Goal: Task Accomplishment & Management: Complete application form

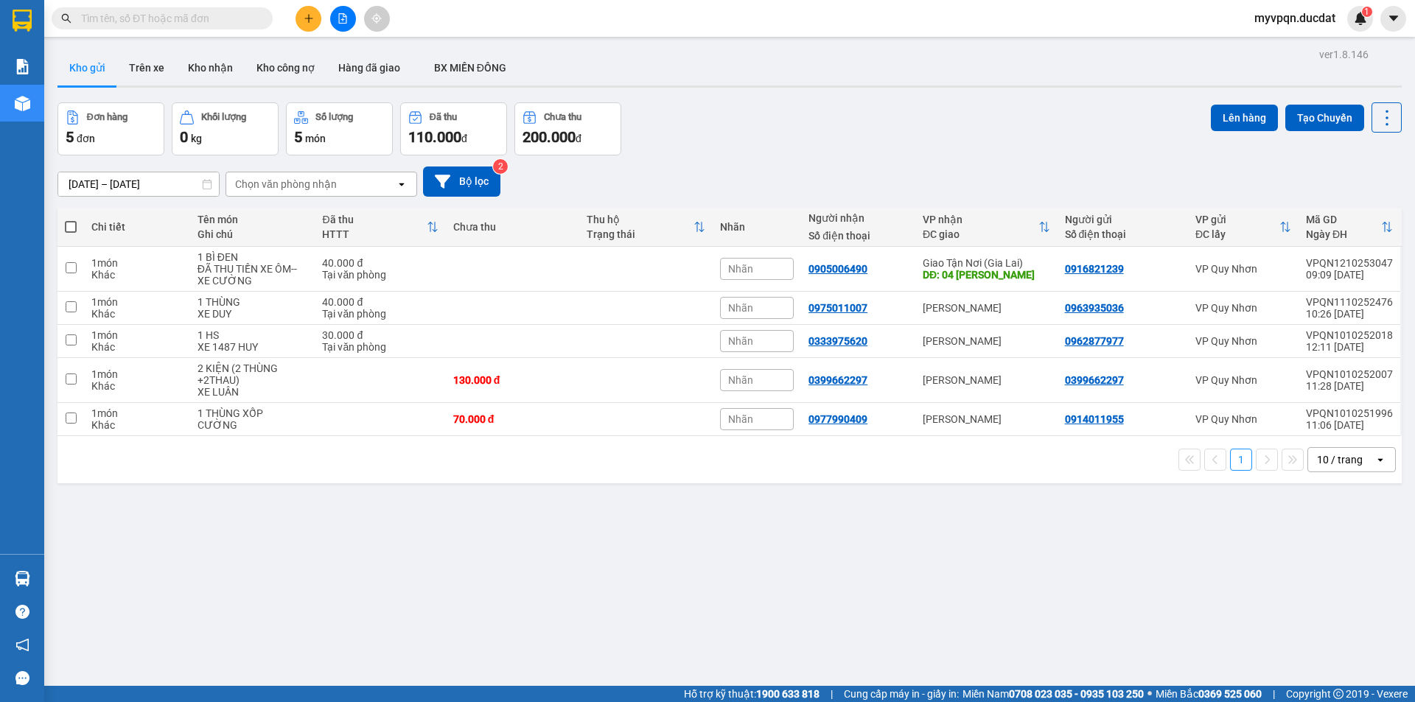
click at [297, 18] on button at bounding box center [308, 19] width 26 height 26
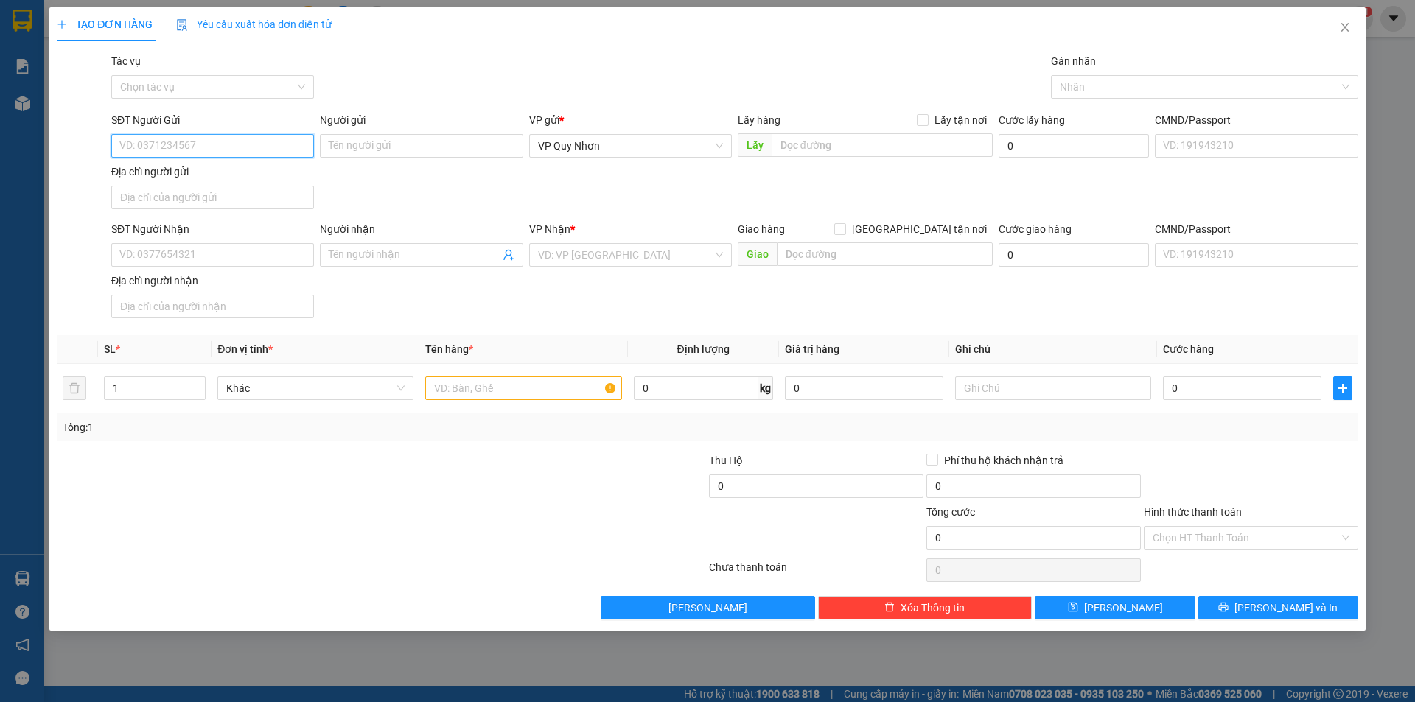
click at [188, 141] on input "SĐT Người Gửi" at bounding box center [212, 146] width 203 height 24
type input "0914149388"
click at [194, 249] on input "SĐT Người Nhận" at bounding box center [212, 255] width 203 height 24
click at [200, 257] on input "SĐT Người Nhận" at bounding box center [212, 255] width 203 height 24
type input "0934722784"
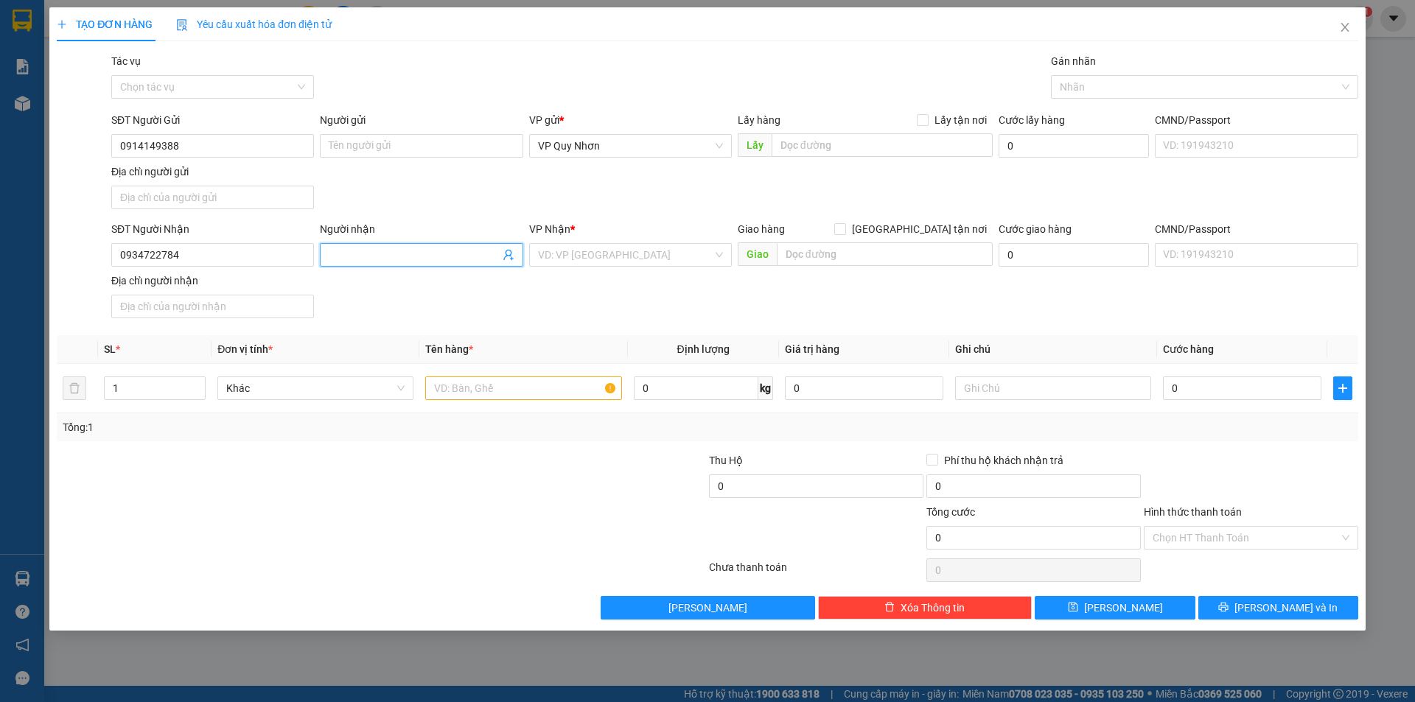
click at [416, 248] on input "Người nhận" at bounding box center [414, 255] width 170 height 16
click at [573, 251] on input "search" at bounding box center [625, 255] width 175 height 22
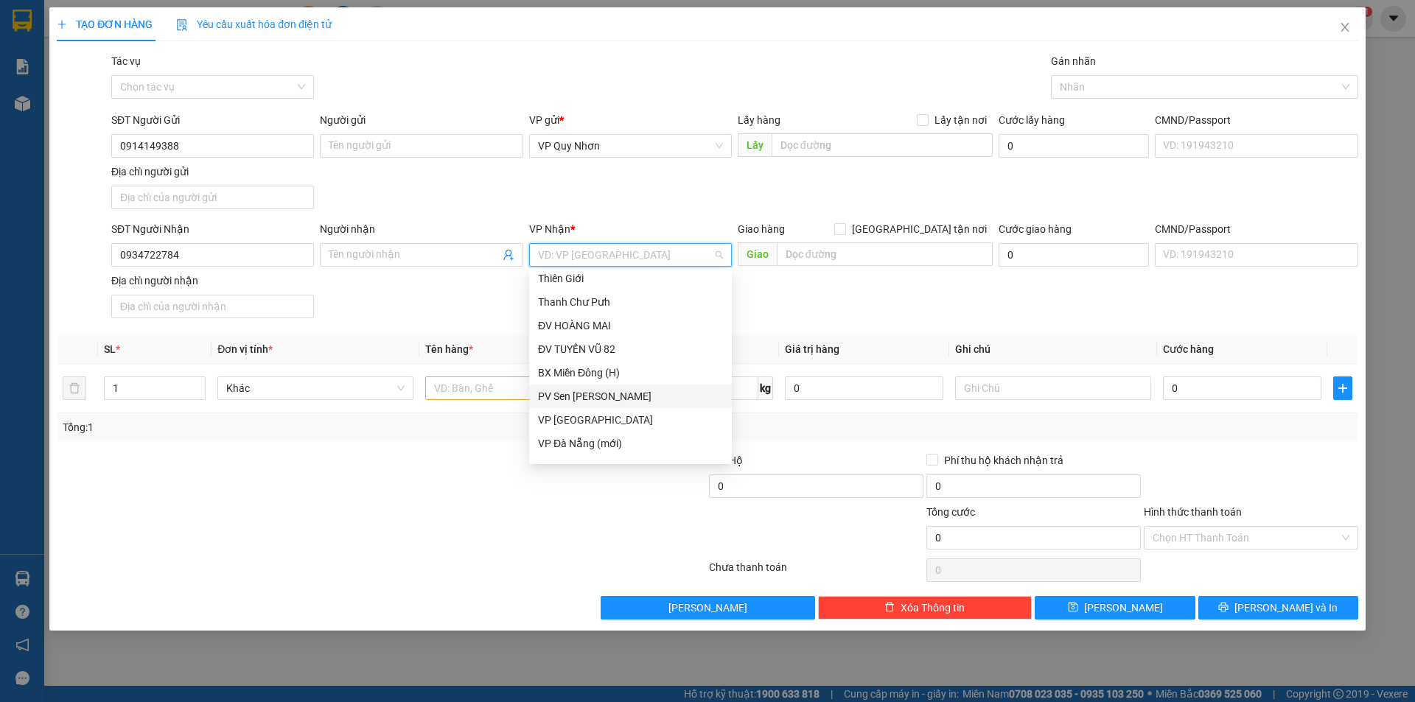
scroll to position [221, 0]
click at [601, 417] on div "Giao Tận Nơi (Gia Lai)" at bounding box center [630, 417] width 185 height 16
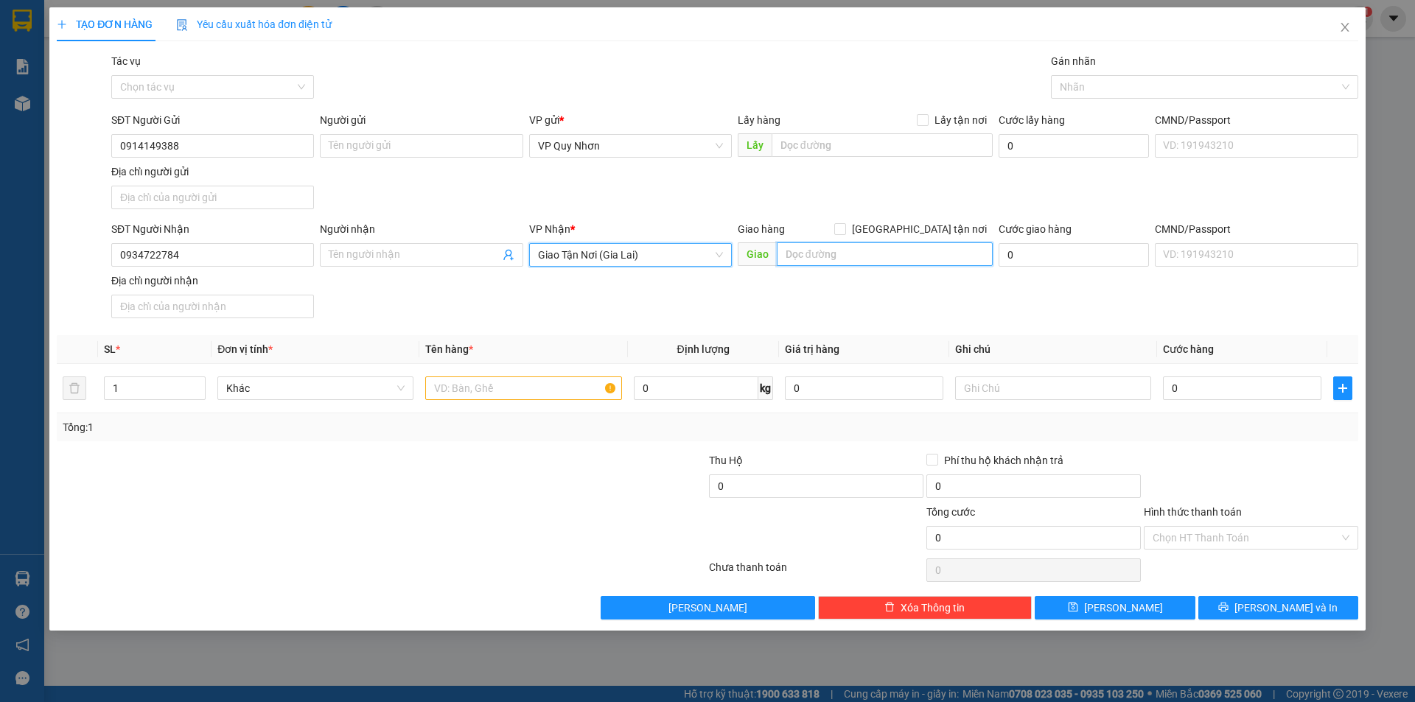
click at [858, 259] on input "text" at bounding box center [885, 254] width 216 height 24
type input "260 [PERSON_NAME]"
click at [488, 384] on input "text" at bounding box center [523, 389] width 196 height 24
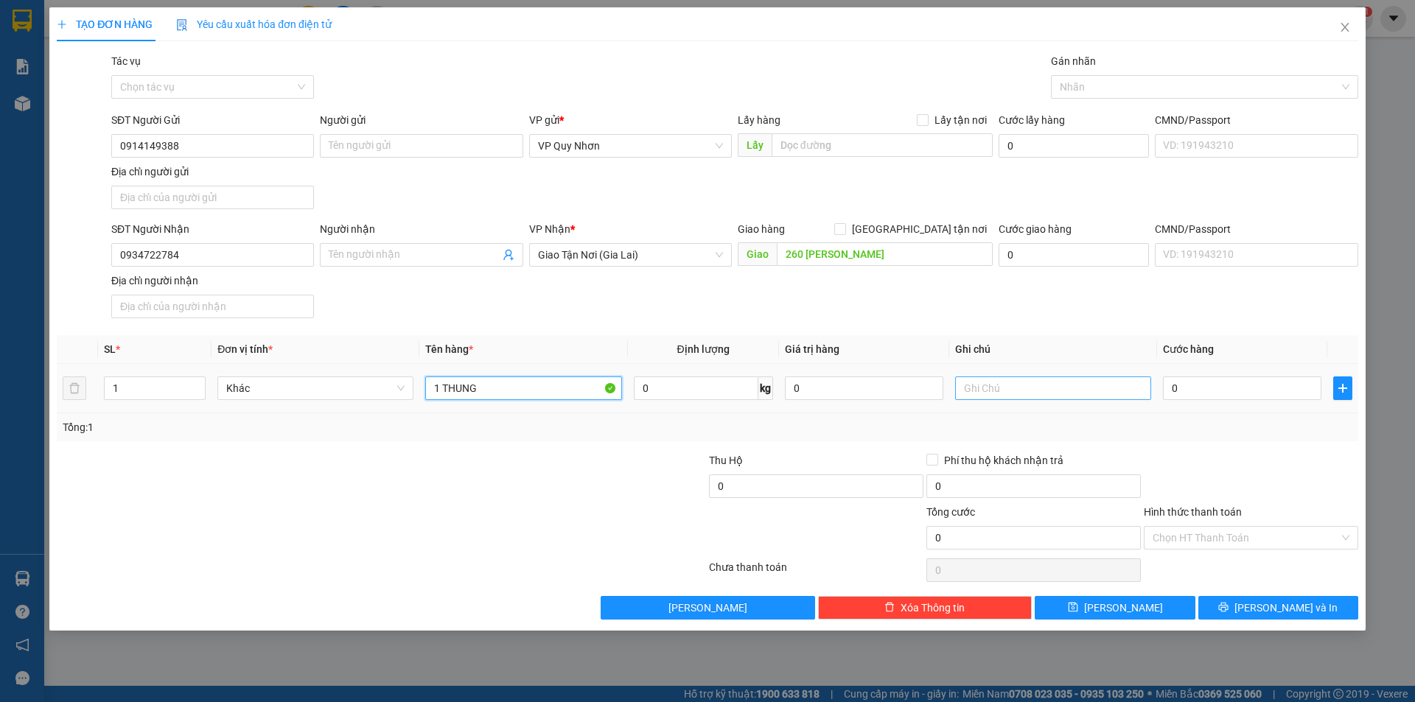
type input "1 THUNG"
click at [1020, 385] on input "text" at bounding box center [1053, 389] width 196 height 24
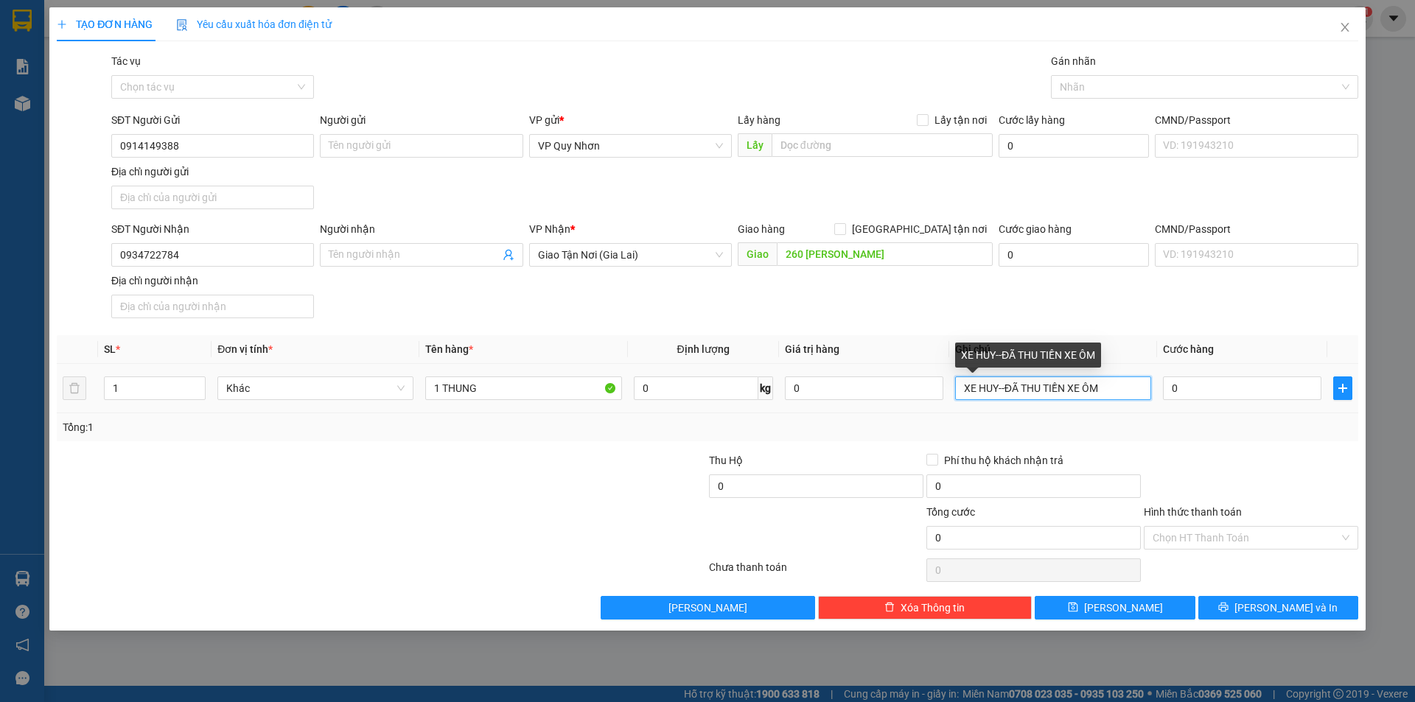
click at [1009, 385] on input "XE HUY--ĐÃ THU TIỀN XE ÔM" at bounding box center [1053, 389] width 196 height 24
click at [1130, 388] on input "XE HUY--PV ĐÃ THU TIỀN XE ÔM" at bounding box center [1053, 389] width 196 height 24
type input "XE HUY--PV ĐÃ THU TIỀN XE ÔM"
click at [1231, 531] on input "Hình thức thanh toán" at bounding box center [1245, 538] width 186 height 22
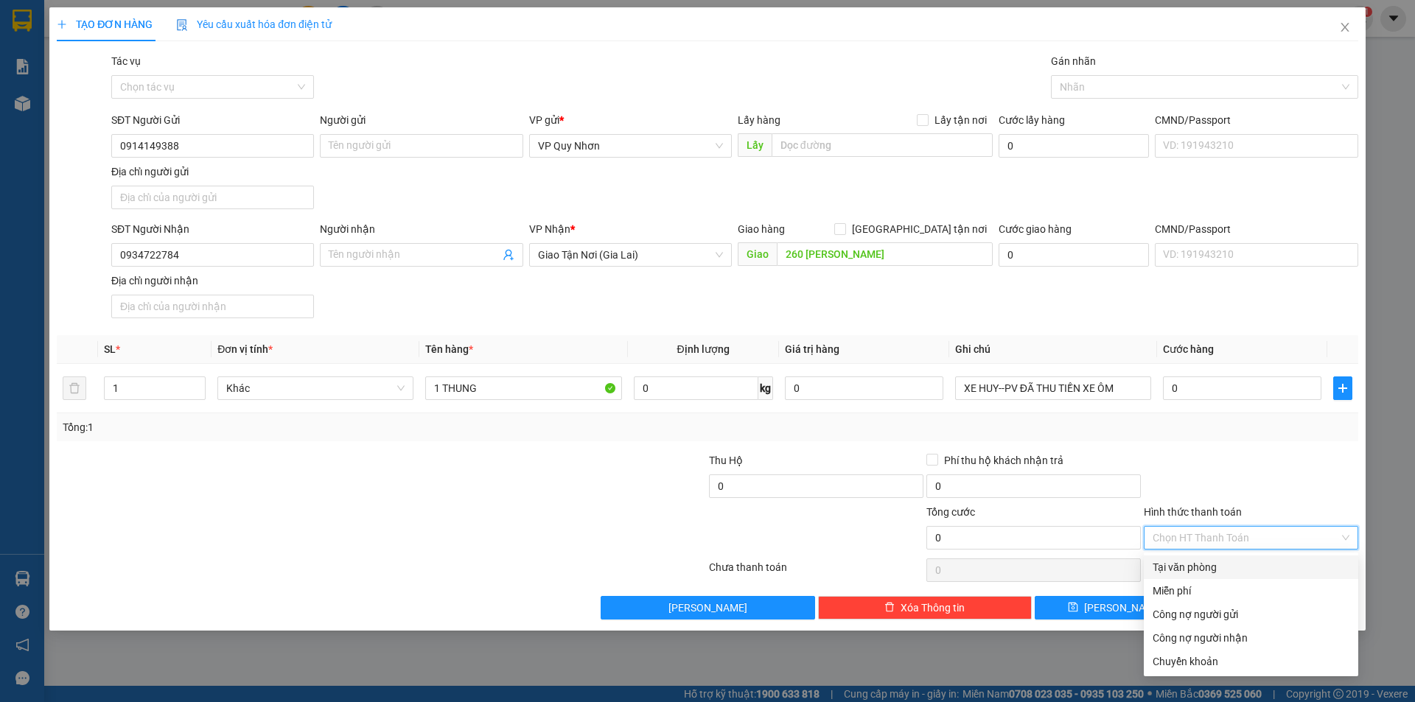
click at [1208, 568] on div "Tại văn phòng" at bounding box center [1250, 567] width 197 height 16
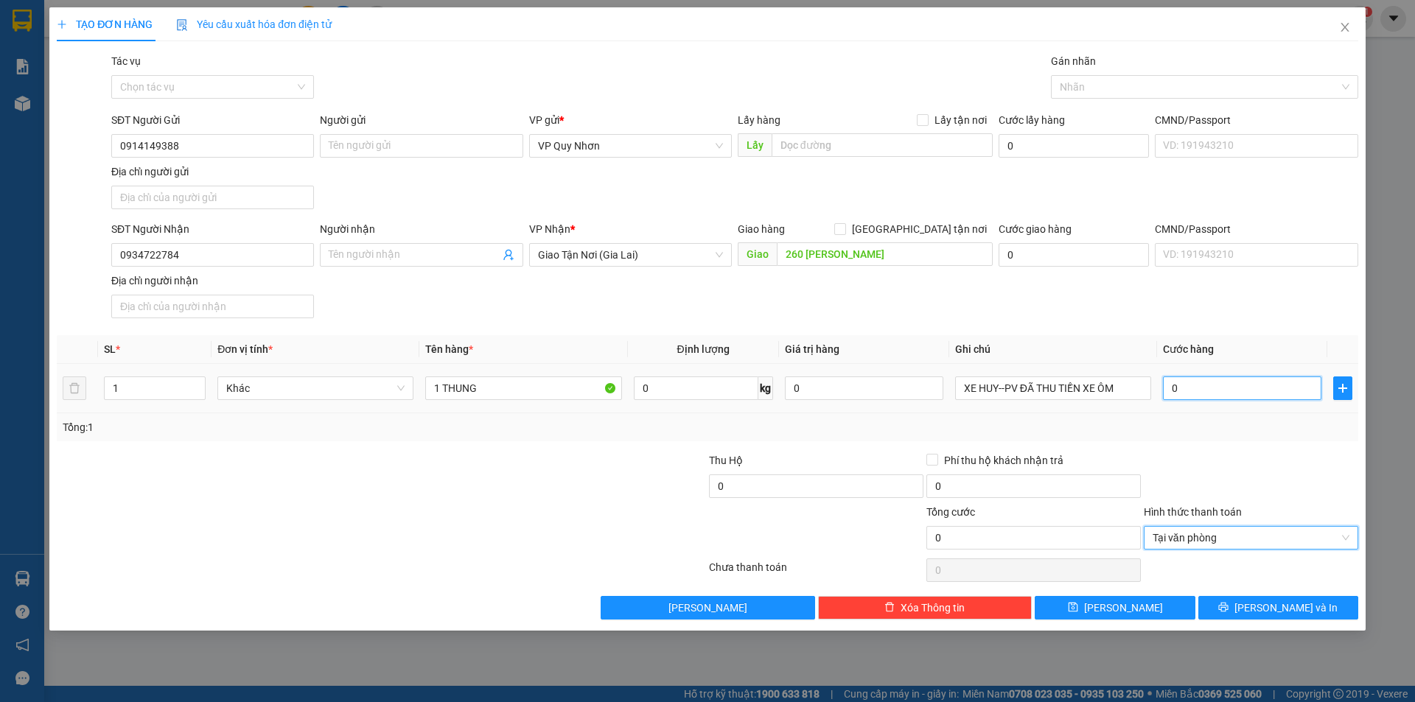
click at [1203, 385] on input "0" at bounding box center [1242, 389] width 158 height 24
type input "5"
type input "50"
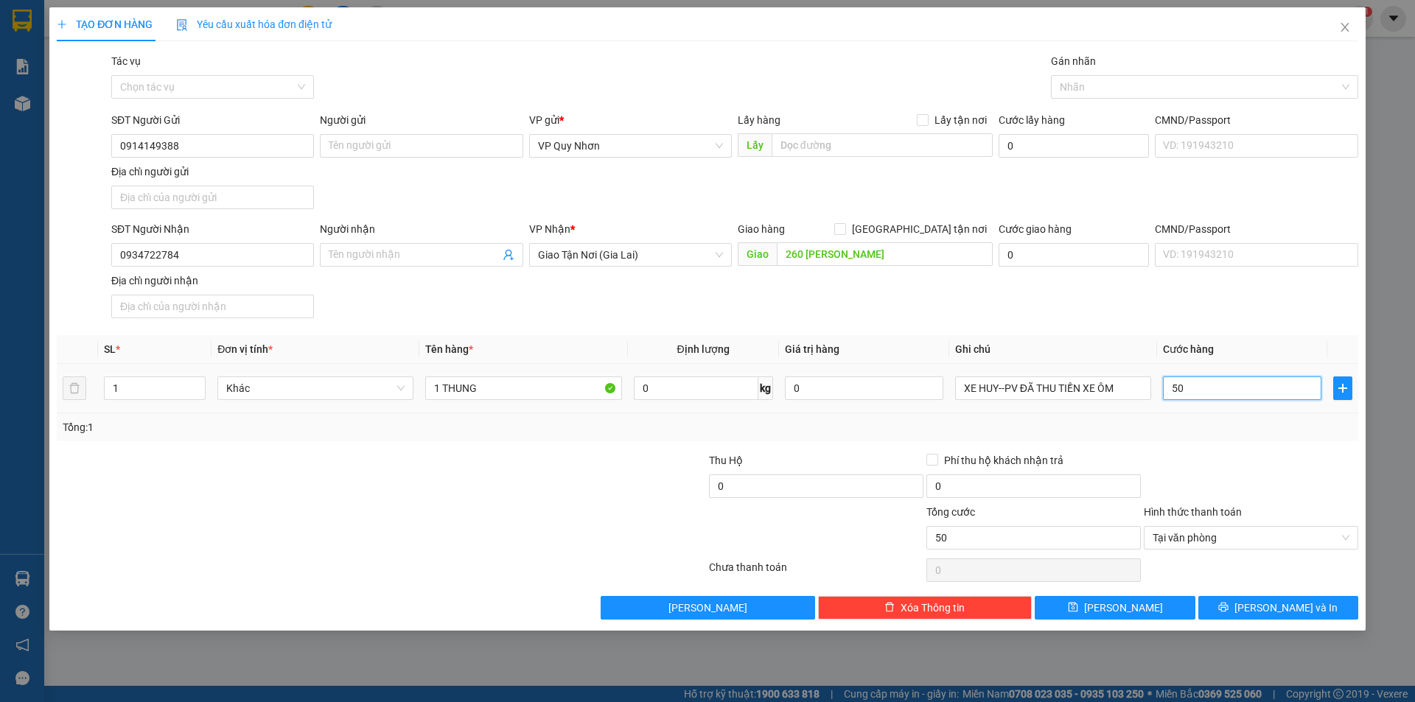
type input "500"
type input "5.000"
type input "50.000"
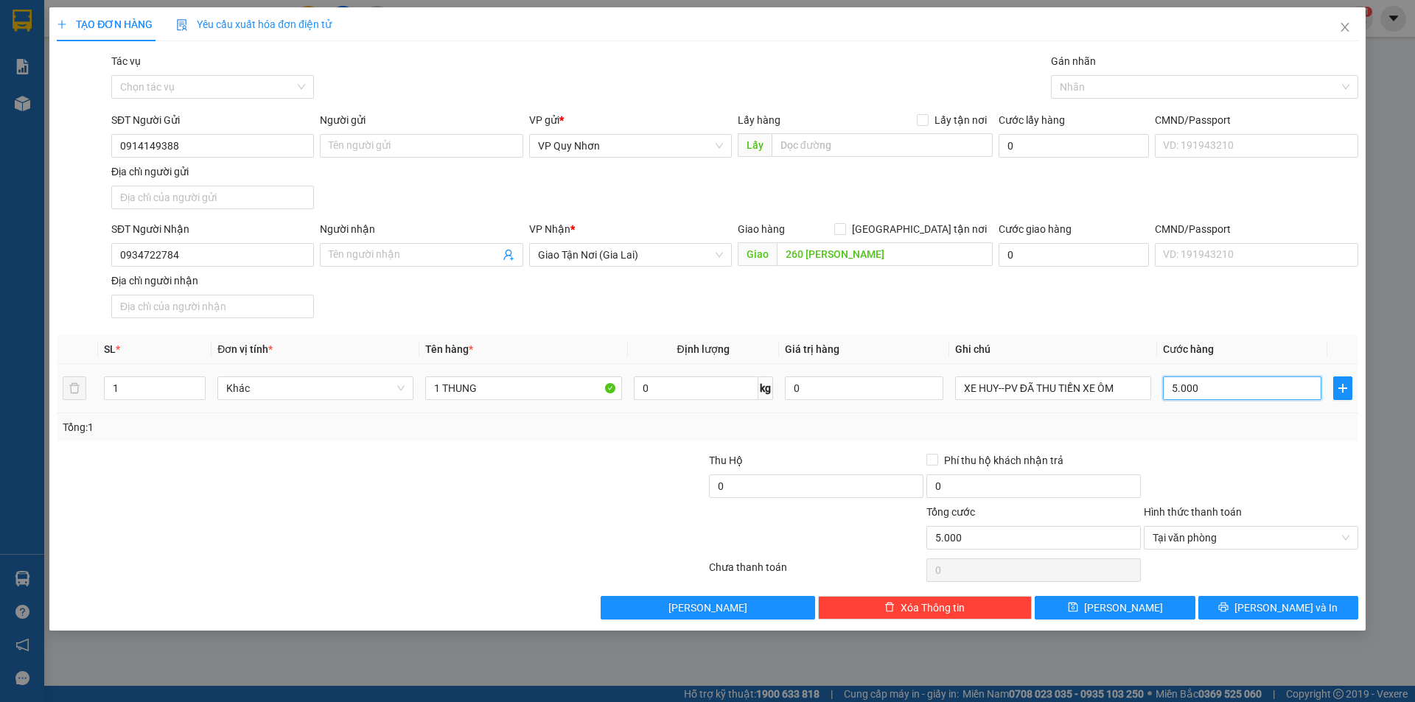
type input "50.000"
click at [1236, 605] on button "[PERSON_NAME] và In" at bounding box center [1278, 608] width 160 height 24
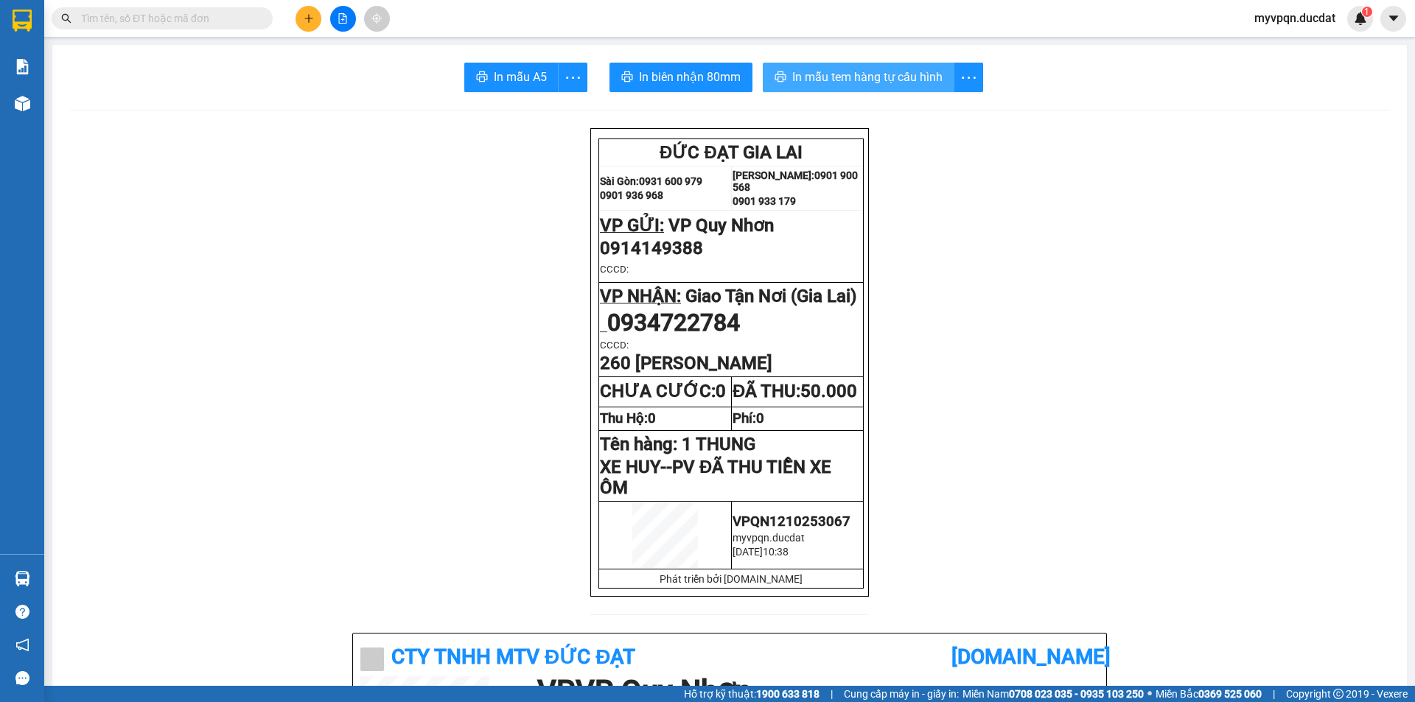
click at [899, 68] on span "In mẫu tem hàng tự cấu hình" at bounding box center [867, 77] width 150 height 18
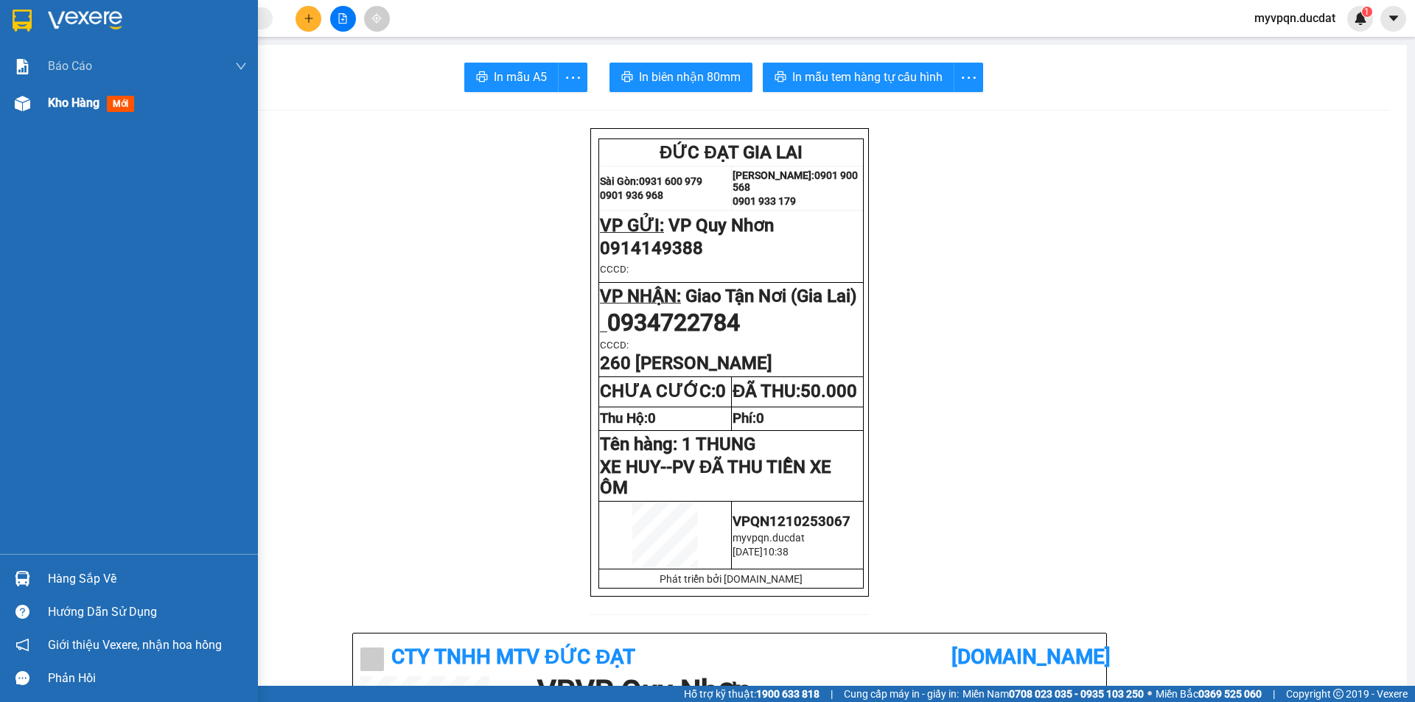
click at [34, 104] on div at bounding box center [23, 104] width 26 height 26
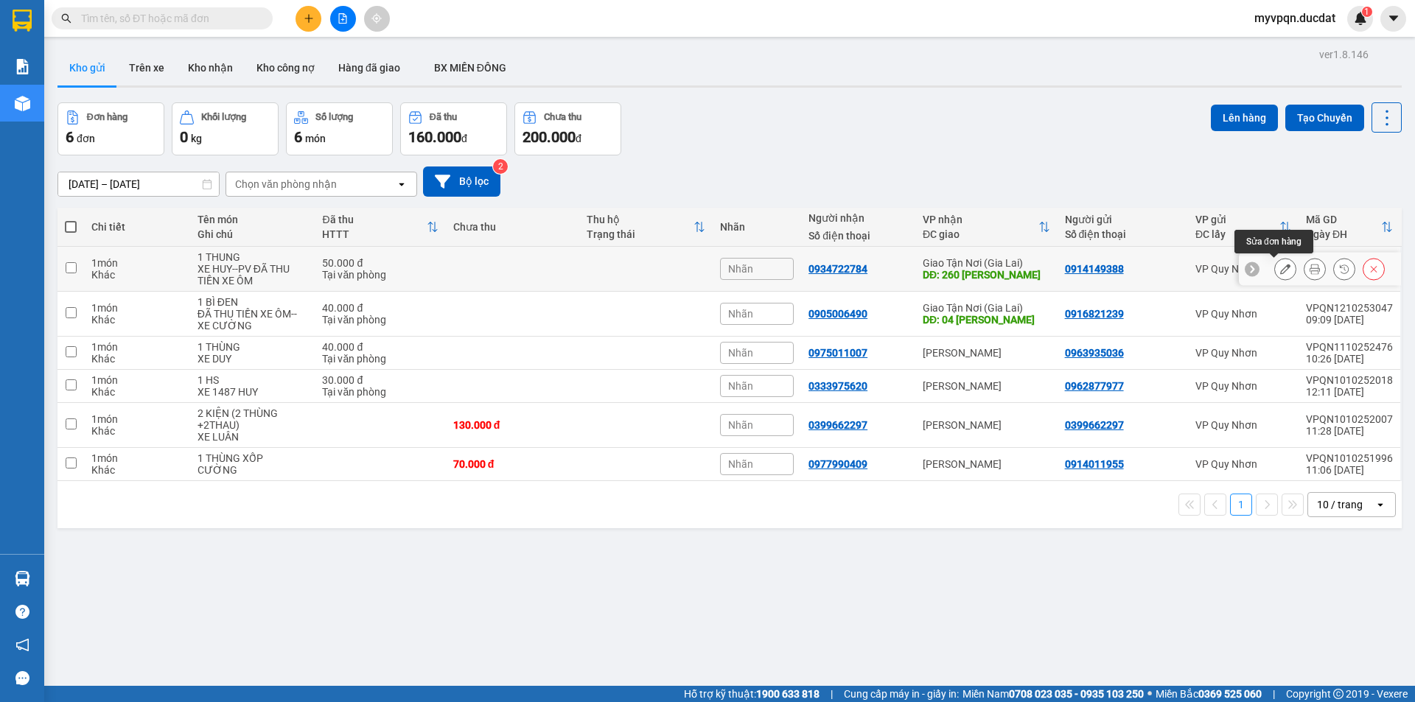
click at [1280, 269] on icon at bounding box center [1285, 269] width 10 height 10
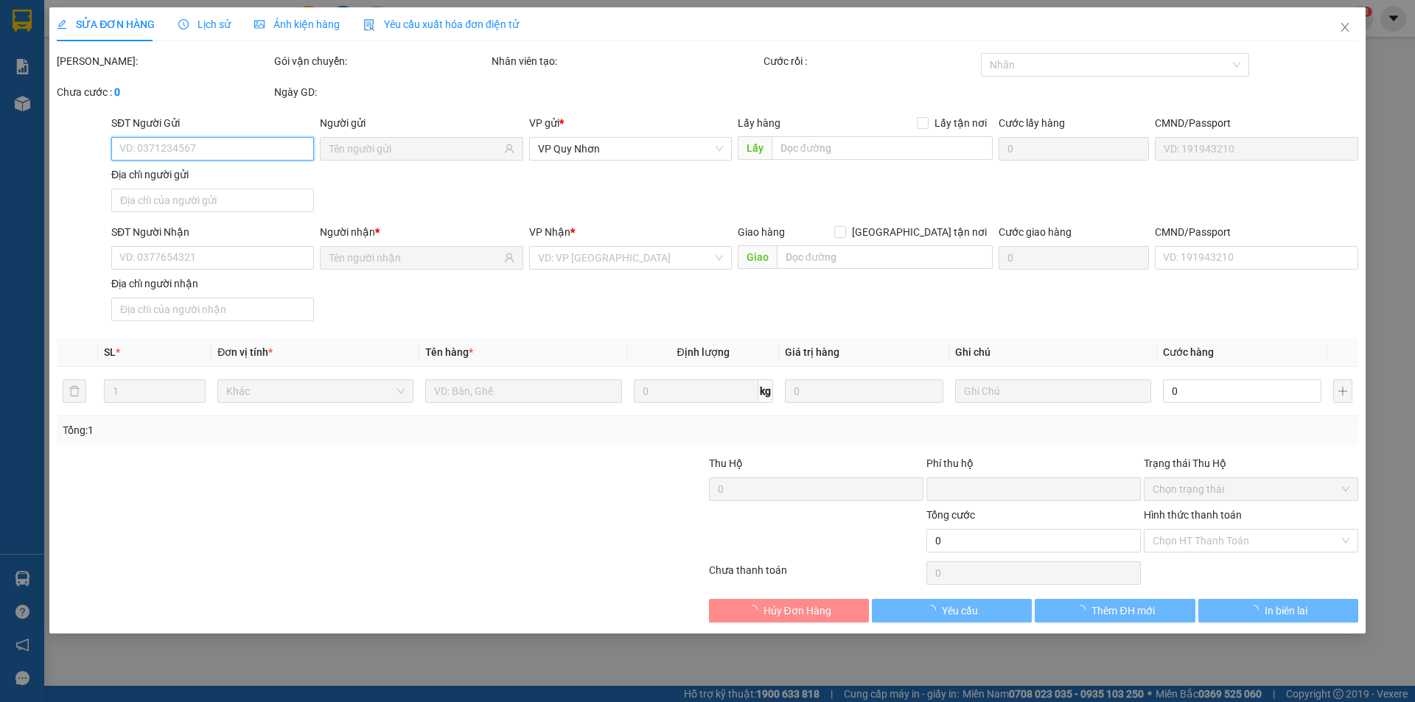
type input "0914149388"
type input "0934722784"
type input "260 [PERSON_NAME]"
type input "0"
type input "50.000"
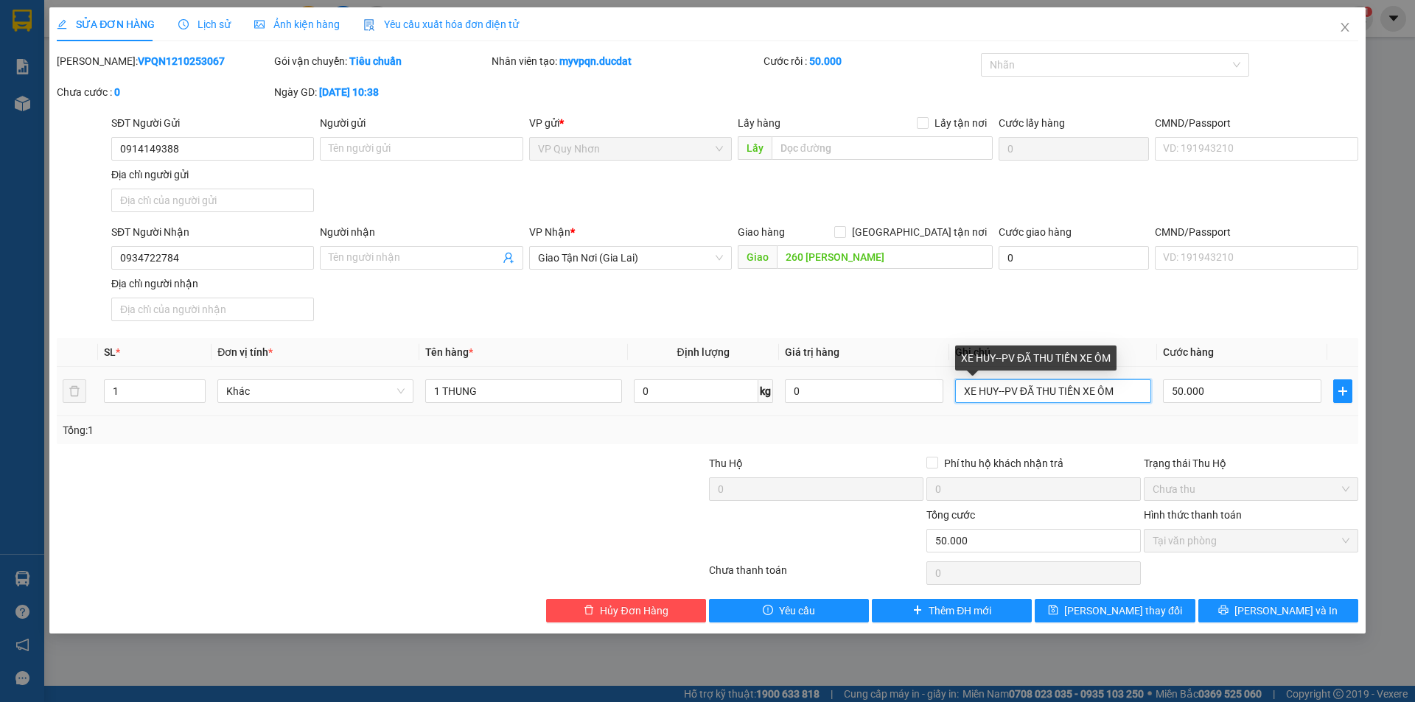
drag, startPoint x: 997, startPoint y: 388, endPoint x: 1250, endPoint y: 417, distance: 255.1
click at [1250, 417] on div "SL * Đơn vị tính * Tên hàng * Định lượng Giá trị hàng Ghi chú Cước hàng 1 Khác …" at bounding box center [707, 391] width 1301 height 106
click at [722, 259] on span "Giao Tận Nơi (Gia Lai)" at bounding box center [630, 258] width 185 height 22
type input "XE HUY"
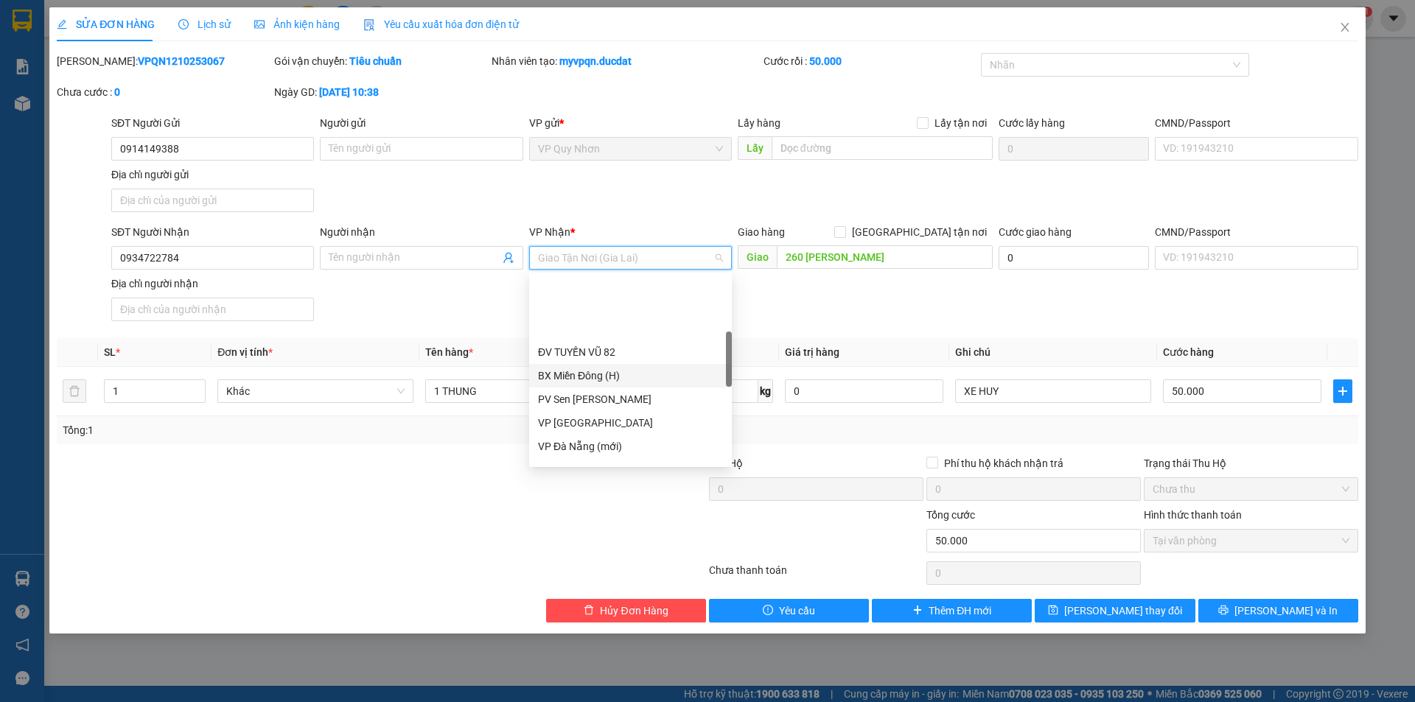
scroll to position [221, 0]
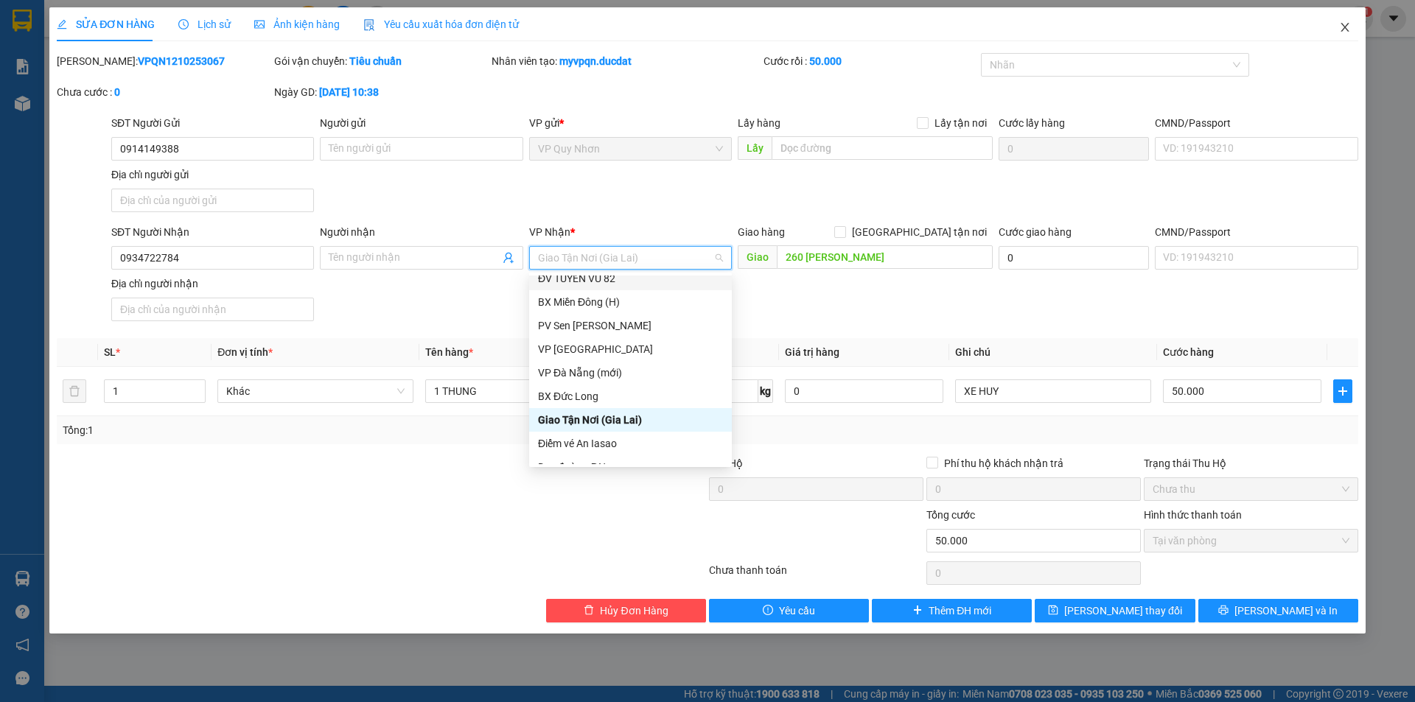
click at [1348, 31] on icon "close" at bounding box center [1345, 27] width 12 height 12
